Goal: Task Accomplishment & Management: Manage account settings

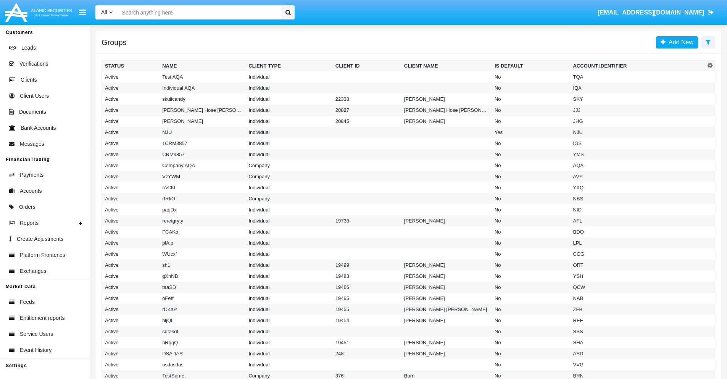
click at [708, 42] on icon at bounding box center [708, 42] width 5 height 6
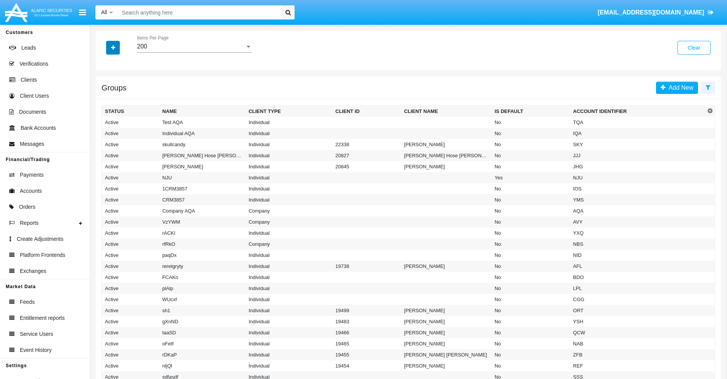
click at [113, 47] on icon "button" at bounding box center [113, 47] width 4 height 5
click at [134, 130] on span "Account Identifier" at bounding box center [134, 129] width 47 height 9
click at [105, 133] on input "Account Identifier" at bounding box center [105, 133] width 0 height 0
checkbox input "true"
click at [113, 47] on icon "button" at bounding box center [113, 47] width 4 height 5
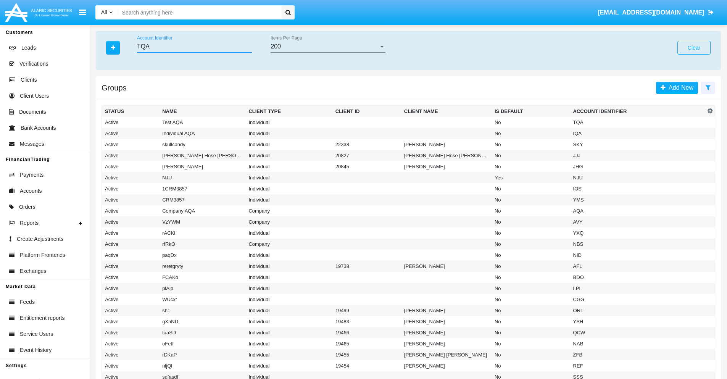
click at [194, 47] on input "TQA" at bounding box center [194, 46] width 115 height 7
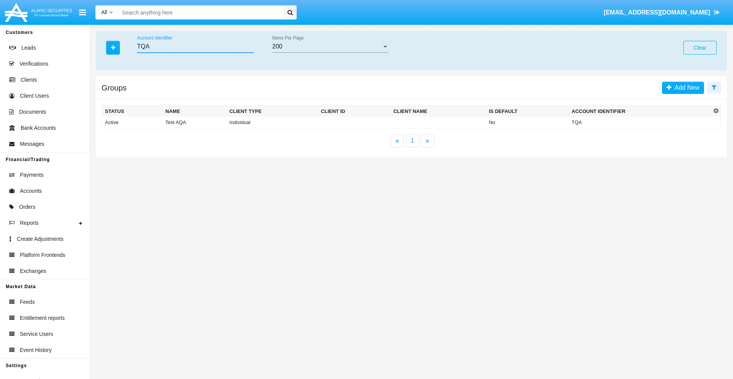
type input "TQA"
click at [640, 122] on td "TQA" at bounding box center [639, 122] width 143 height 11
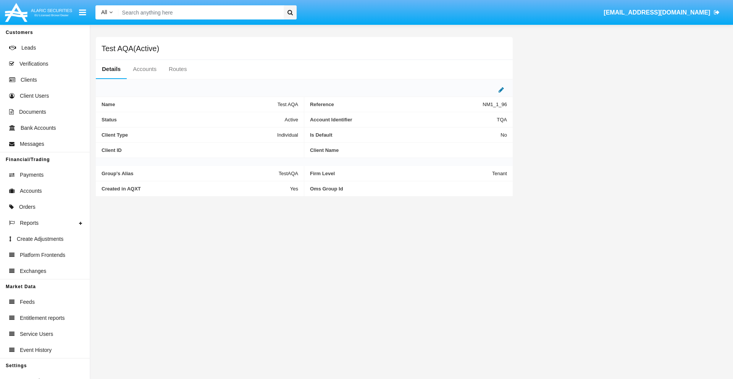
click at [501, 90] on icon at bounding box center [501, 90] width 5 height 6
click at [263, 118] on div "Active" at bounding box center [260, 118] width 62 height 6
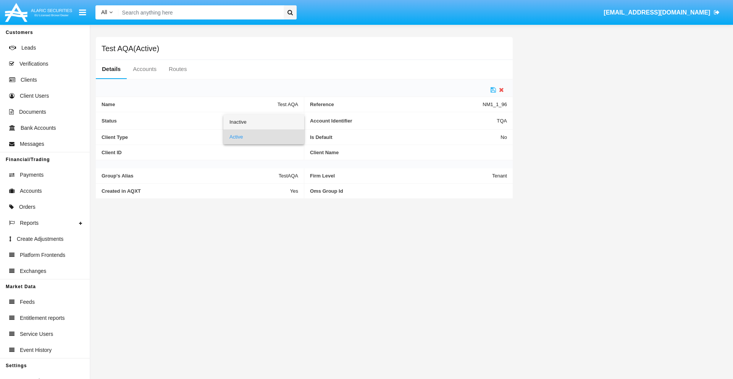
click at [263, 122] on span "Inactive" at bounding box center [263, 122] width 69 height 15
click at [493, 90] on icon at bounding box center [493, 90] width 5 height 6
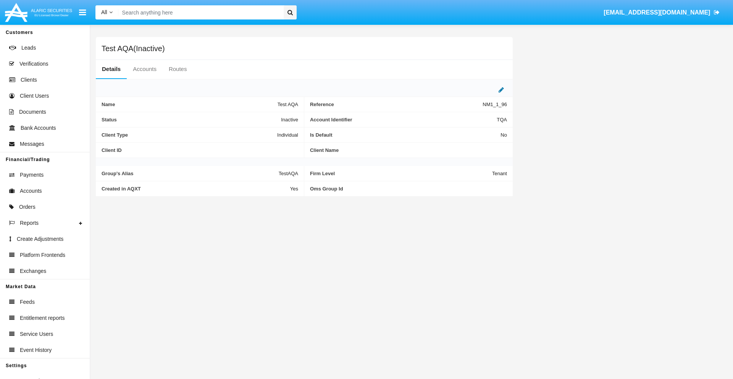
click at [501, 90] on icon at bounding box center [501, 90] width 5 height 6
click at [263, 118] on div "Inactive" at bounding box center [260, 118] width 62 height 6
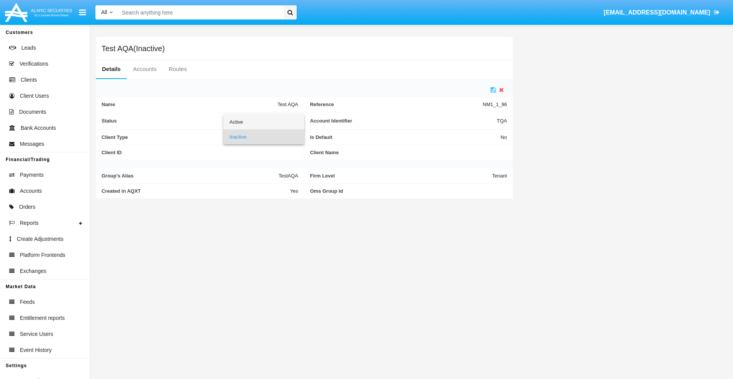
click at [263, 122] on span "Active" at bounding box center [263, 122] width 69 height 15
click at [493, 90] on icon at bounding box center [493, 90] width 5 height 6
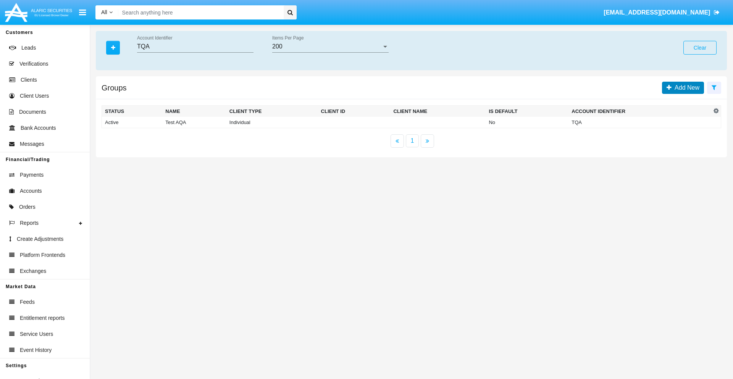
click at [685, 87] on span "Add New" at bounding box center [686, 87] width 28 height 6
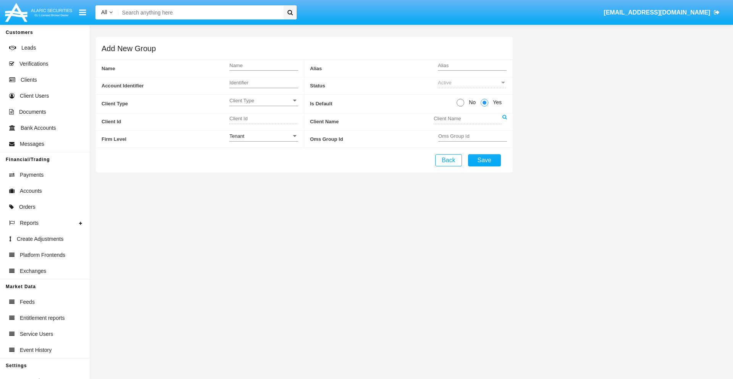
click at [263, 100] on span "Client Type" at bounding box center [260, 100] width 62 height 6
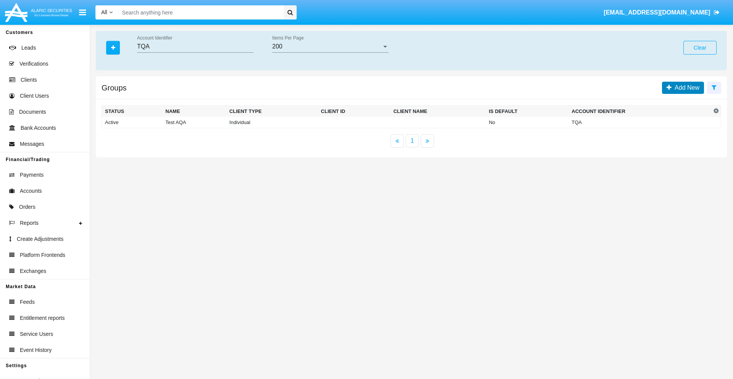
click at [685, 87] on span "Add New" at bounding box center [686, 87] width 28 height 6
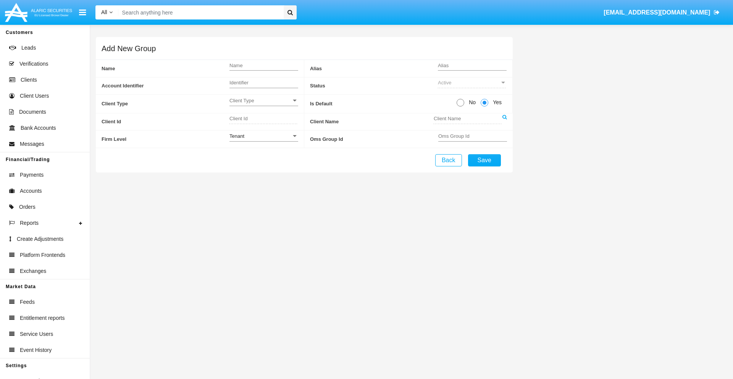
click at [471, 102] on span "No" at bounding box center [470, 102] width 13 height 8
click at [460, 107] on input "No" at bounding box center [460, 107] width 0 height 0
radio input "true"
click at [263, 136] on div "Tenant" at bounding box center [260, 136] width 62 height 6
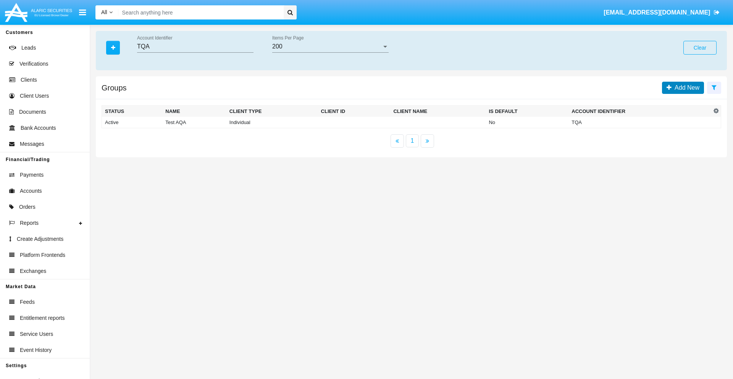
click at [685, 87] on span "Add New" at bounding box center [686, 87] width 28 height 6
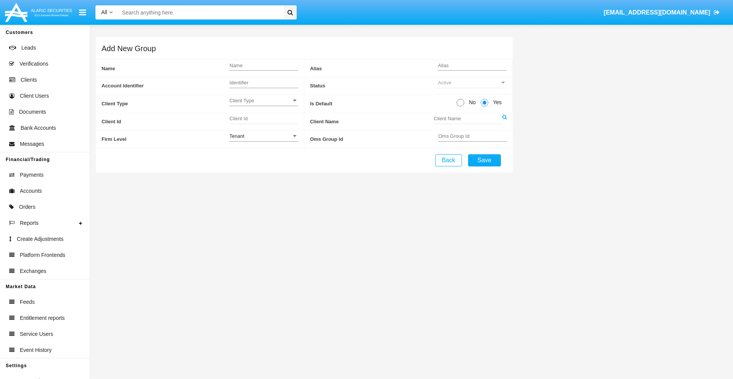
click at [471, 102] on span "No" at bounding box center [470, 102] width 13 height 8
click at [460, 107] on input "No" at bounding box center [460, 107] width 0 height 0
radio input "true"
click at [496, 102] on span "Yes" at bounding box center [495, 102] width 15 height 8
click at [484, 107] on input "Yes" at bounding box center [484, 107] width 0 height 0
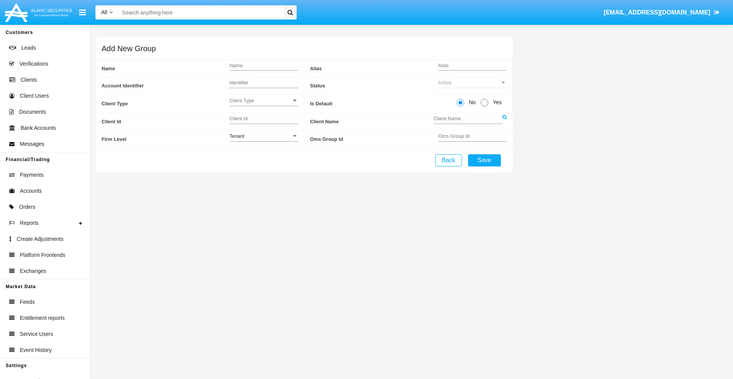
radio input "true"
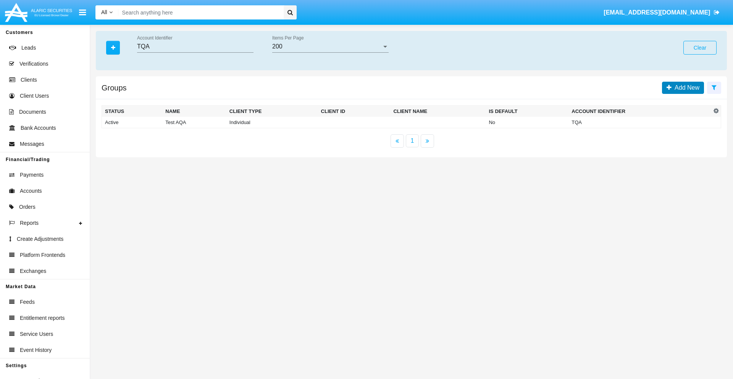
click at [685, 87] on span "Add New" at bounding box center [686, 87] width 28 height 6
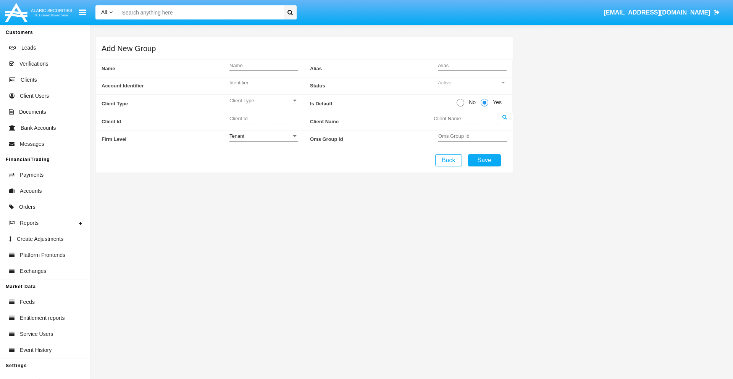
click at [471, 102] on span "No" at bounding box center [470, 102] width 13 height 8
click at [460, 107] on input "No" at bounding box center [460, 107] width 0 height 0
radio input "true"
click at [263, 100] on span "Client Type" at bounding box center [260, 100] width 62 height 6
click at [263, 105] on span "Individual" at bounding box center [263, 104] width 69 height 15
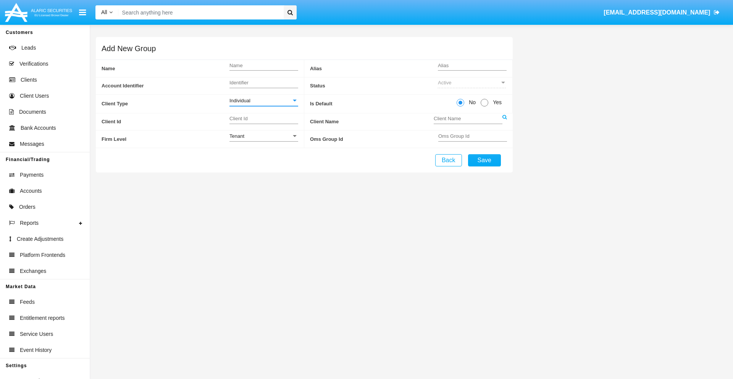
click at [504, 121] on link at bounding box center [504, 121] width 5 height 17
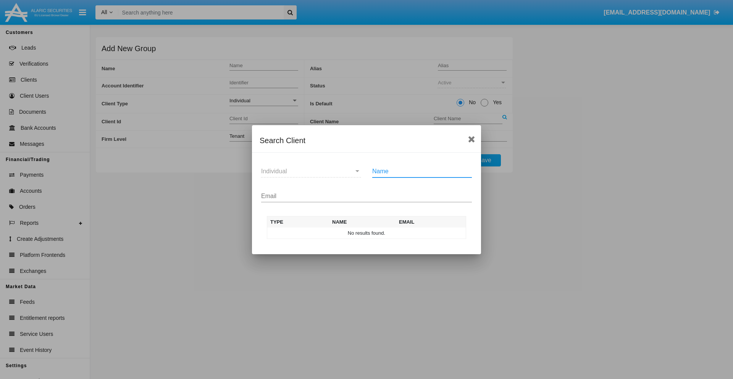
click at [366, 196] on input "Email" at bounding box center [366, 196] width 211 height 7
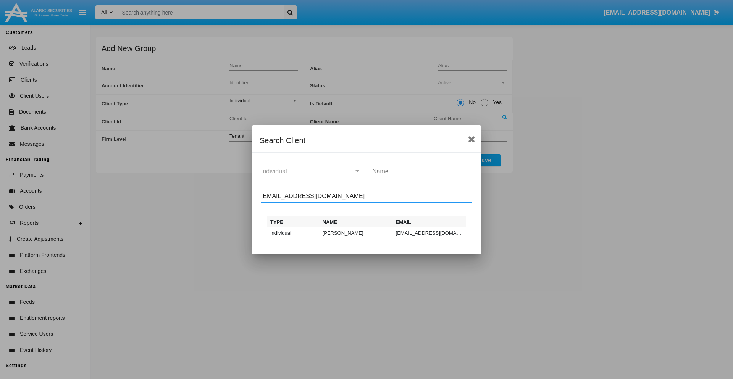
type input "test-user-owl@aqa.com"
